Goal: Information Seeking & Learning: Learn about a topic

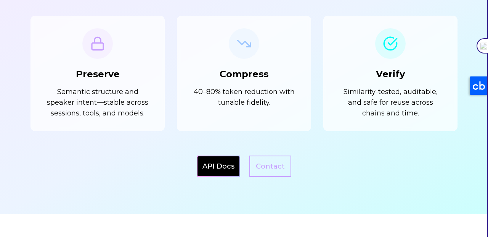
scroll to position [710, 0]
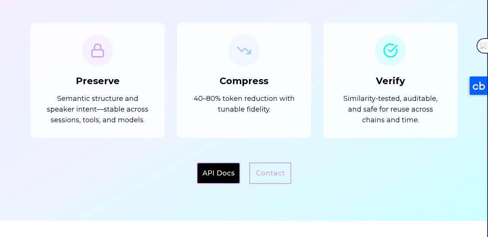
click at [218, 103] on p "40–80% token reduction with tunable fidelity." at bounding box center [244, 103] width 109 height 21
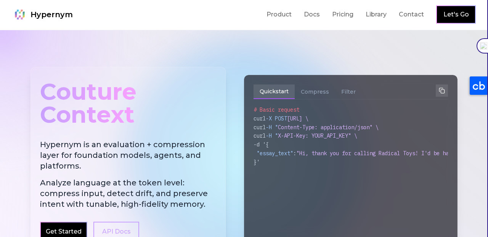
scroll to position [0, 0]
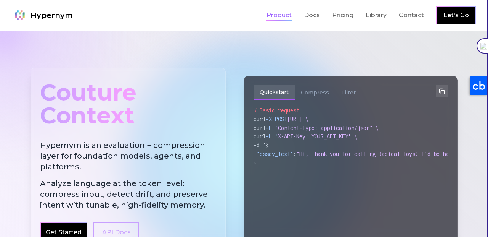
click at [279, 15] on link "Product" at bounding box center [279, 15] width 25 height 9
click at [238, 139] on div "Couture Context Hypernym is an evaluation + compression layer for foundation mo…" at bounding box center [244, 160] width 427 height 184
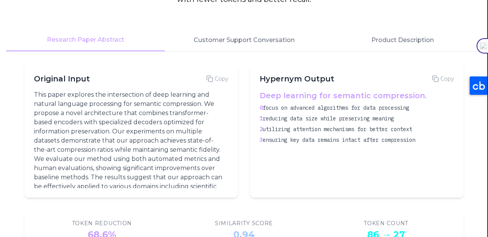
scroll to position [1031, 0]
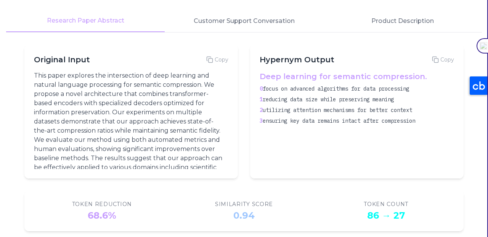
click at [485, 45] on div at bounding box center [482, 45] width 11 height 15
click at [483, 45] on div at bounding box center [482, 45] width 11 height 15
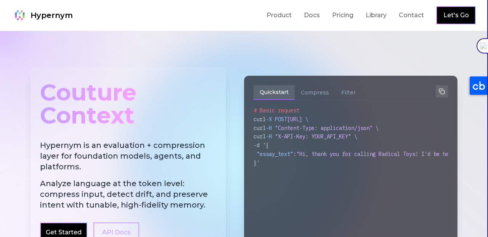
click at [481, 44] on div at bounding box center [482, 45] width 11 height 15
